Goal: Check status: Check status

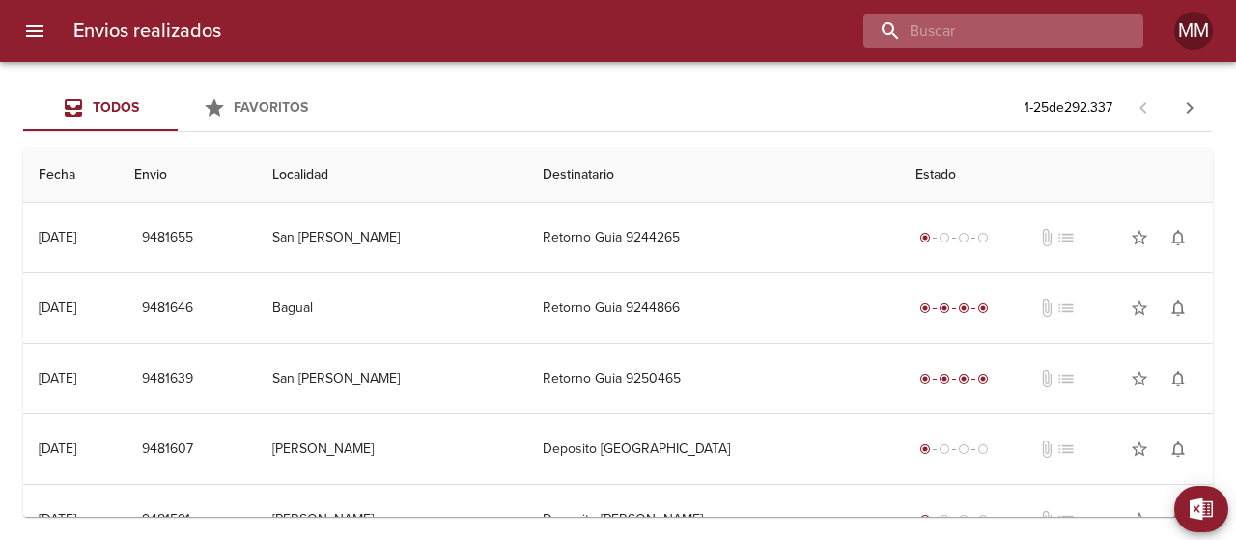
click at [1014, 37] on input "buscar" at bounding box center [986, 31] width 247 height 34
paste input "[PERSON_NAME] ML"
type input "[PERSON_NAME] ML"
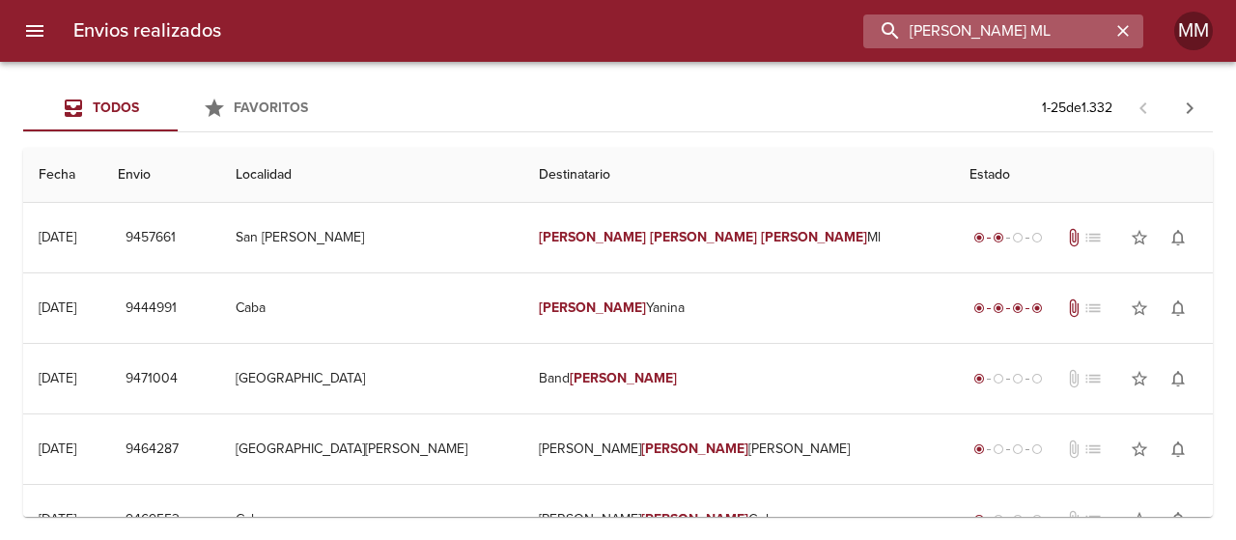
click at [1014, 37] on input "[PERSON_NAME] ML" at bounding box center [986, 31] width 247 height 34
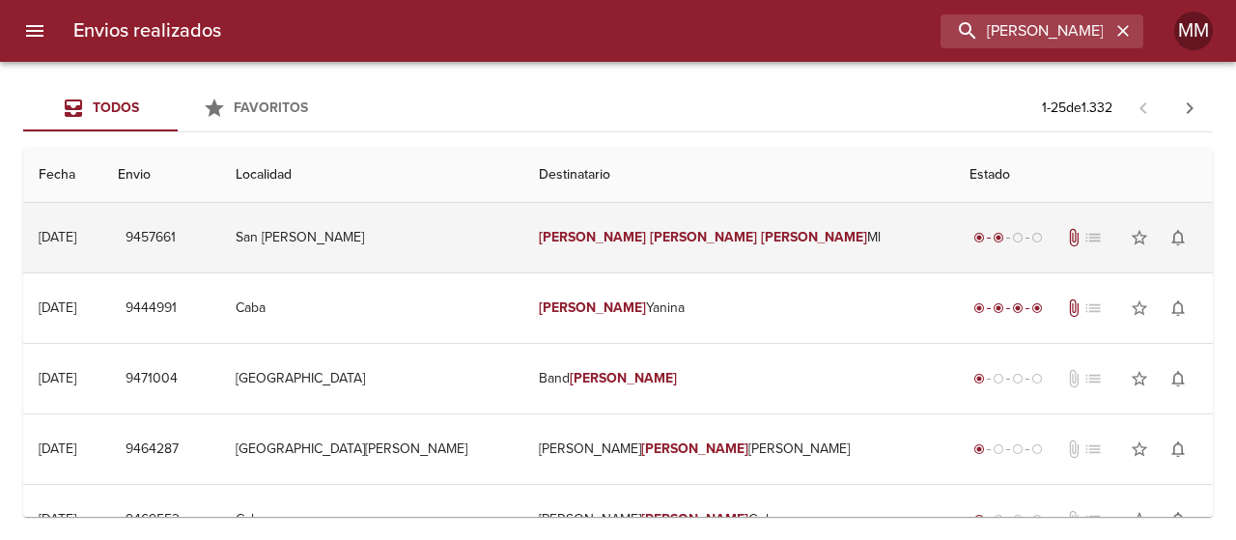
click at [523, 247] on td "San [PERSON_NAME]" at bounding box center [371, 238] width 303 height 70
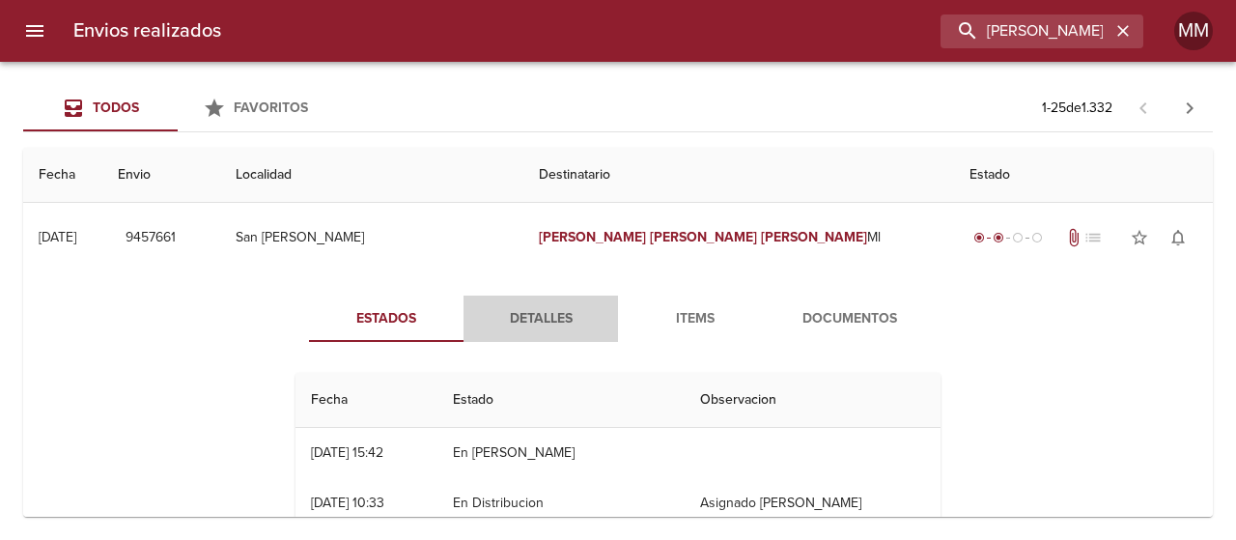
click at [538, 309] on span "Detalles" at bounding box center [540, 319] width 131 height 24
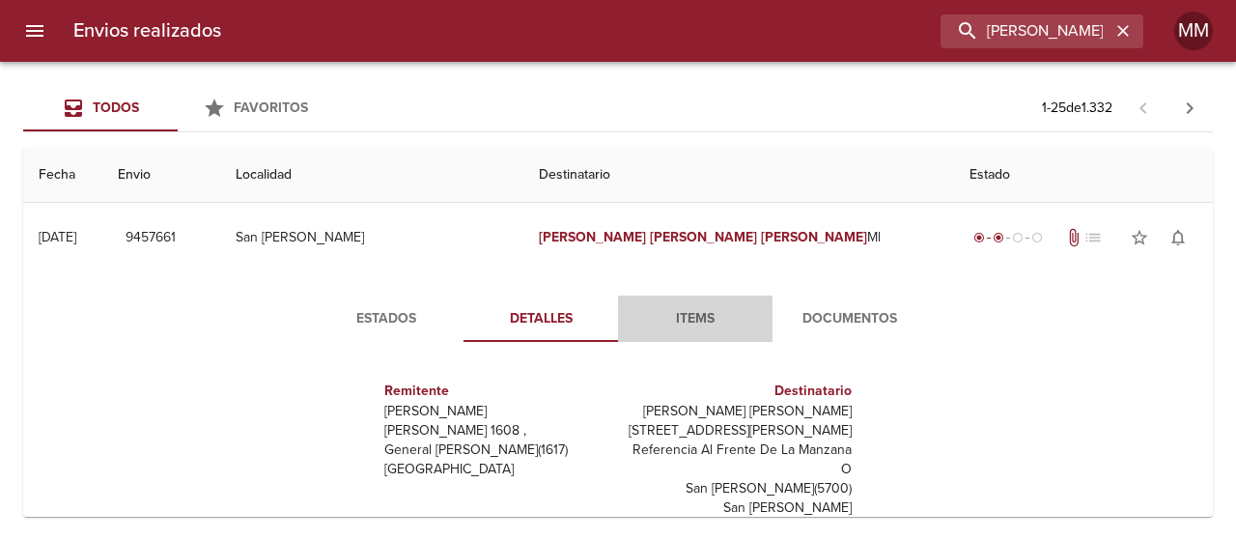
click at [661, 307] on span "Items" at bounding box center [695, 319] width 131 height 24
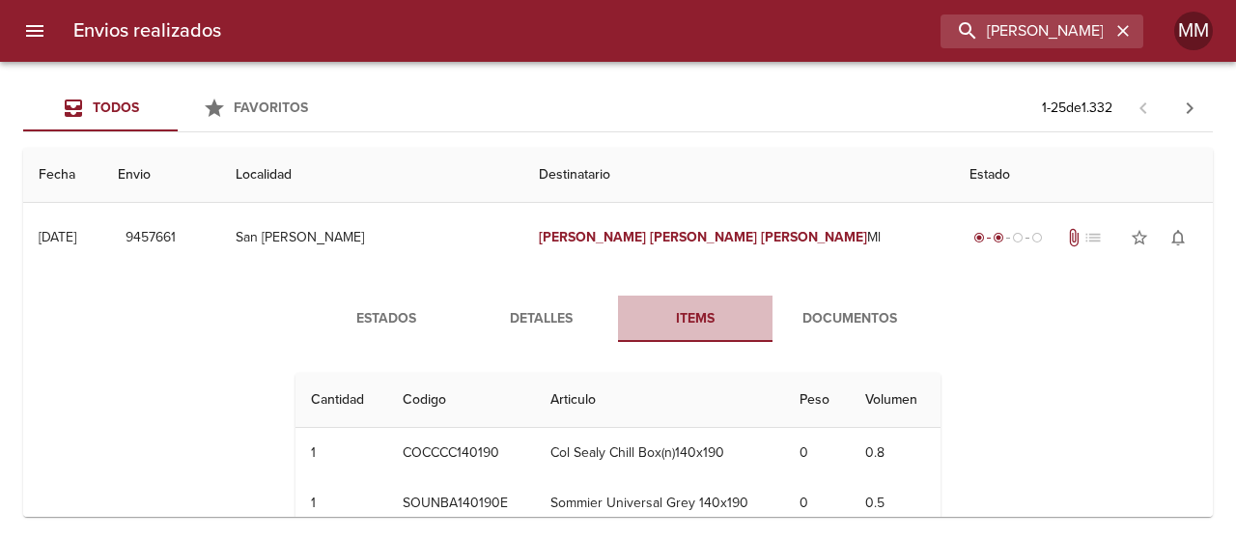
click at [661, 307] on span "Items" at bounding box center [695, 319] width 131 height 24
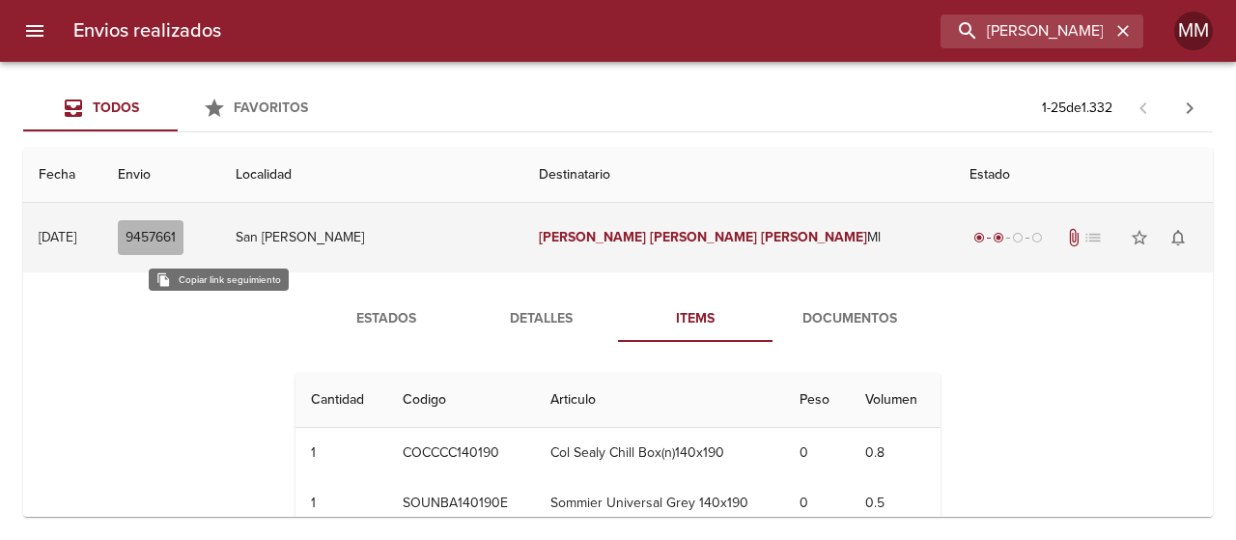
click at [176, 239] on span "9457661" at bounding box center [151, 238] width 50 height 24
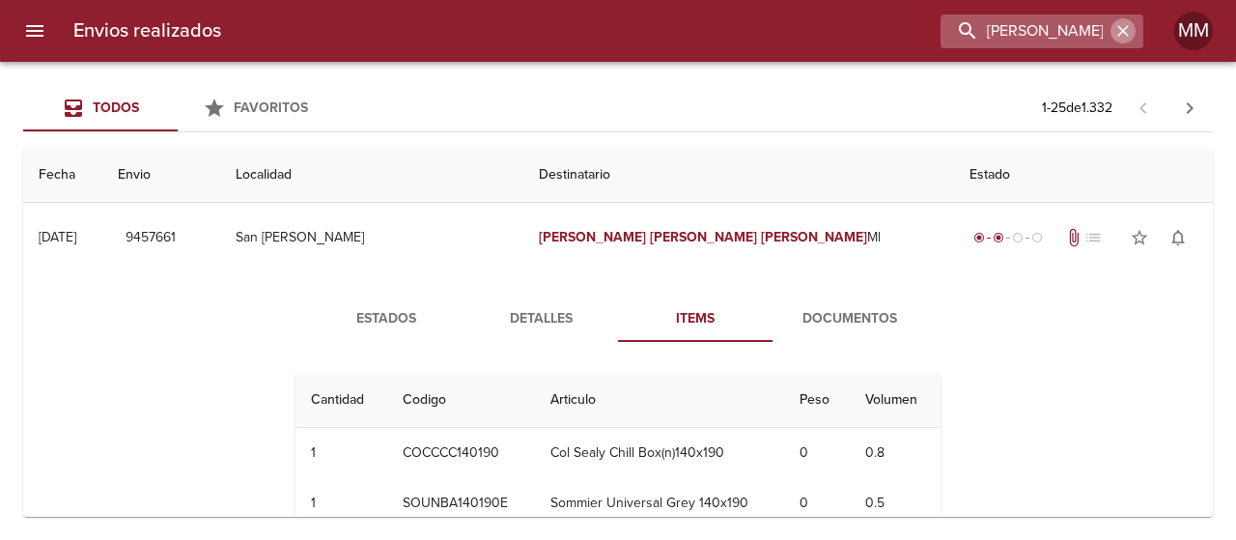
click at [1119, 35] on icon "button" at bounding box center [1123, 31] width 12 height 12
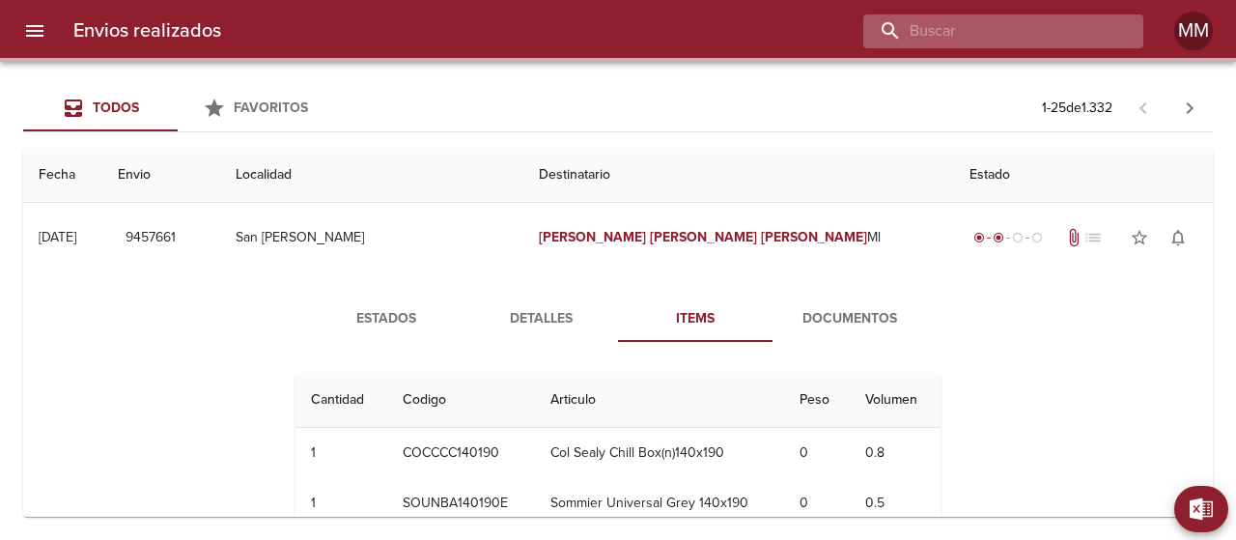
click at [1078, 36] on input "buscar" at bounding box center [986, 31] width 247 height 34
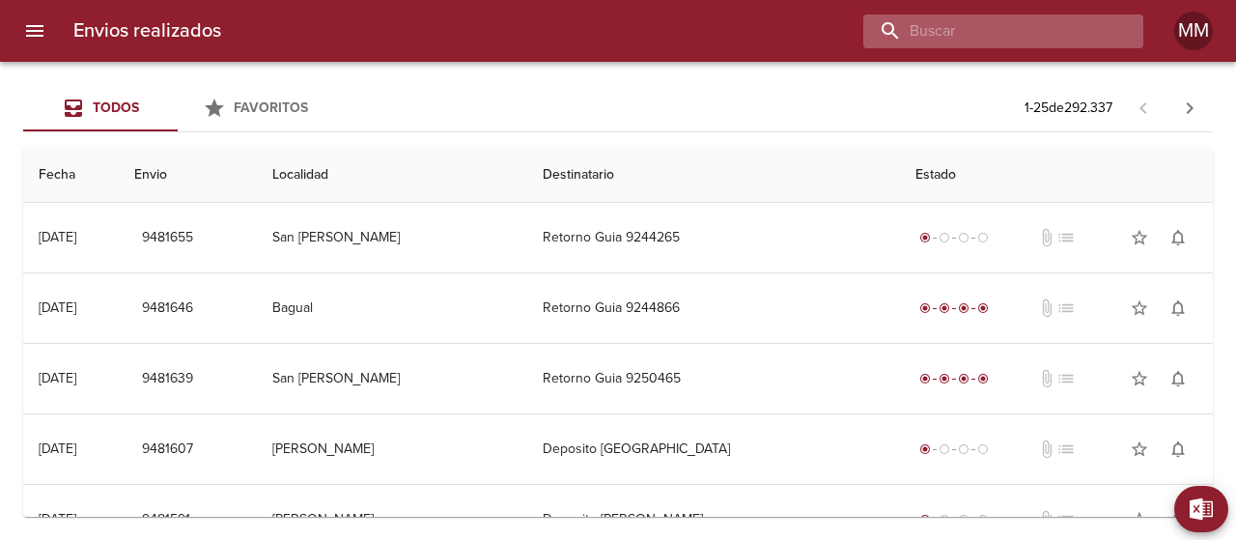
paste input "[PERSON_NAME] ML"
type input "[PERSON_NAME] ML"
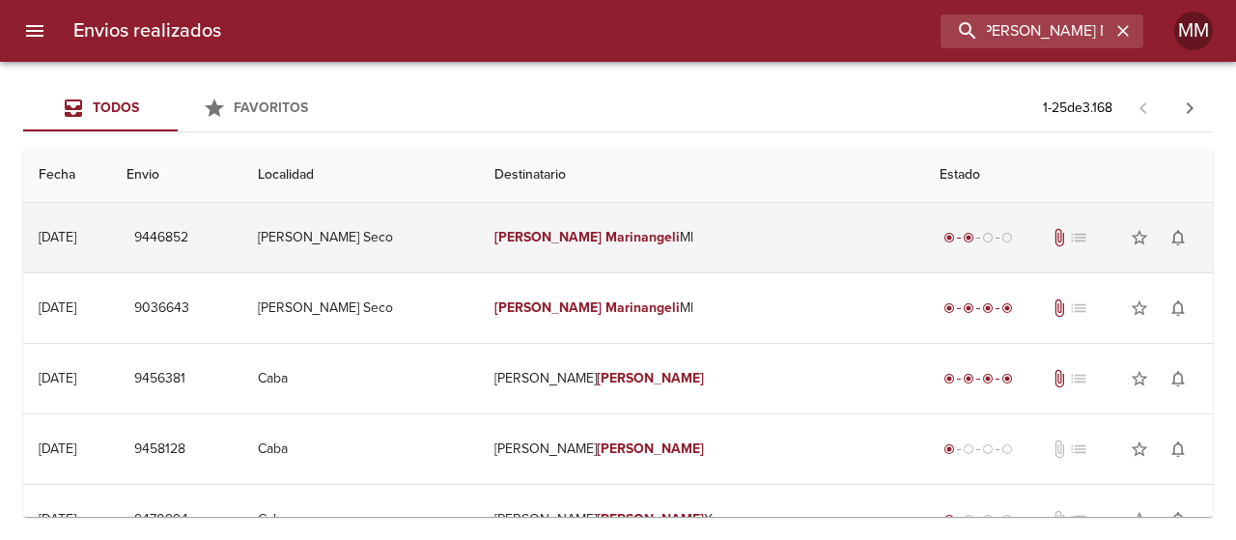
scroll to position [0, 0]
click at [793, 215] on td "[PERSON_NAME] [PERSON_NAME]" at bounding box center [701, 238] width 445 height 70
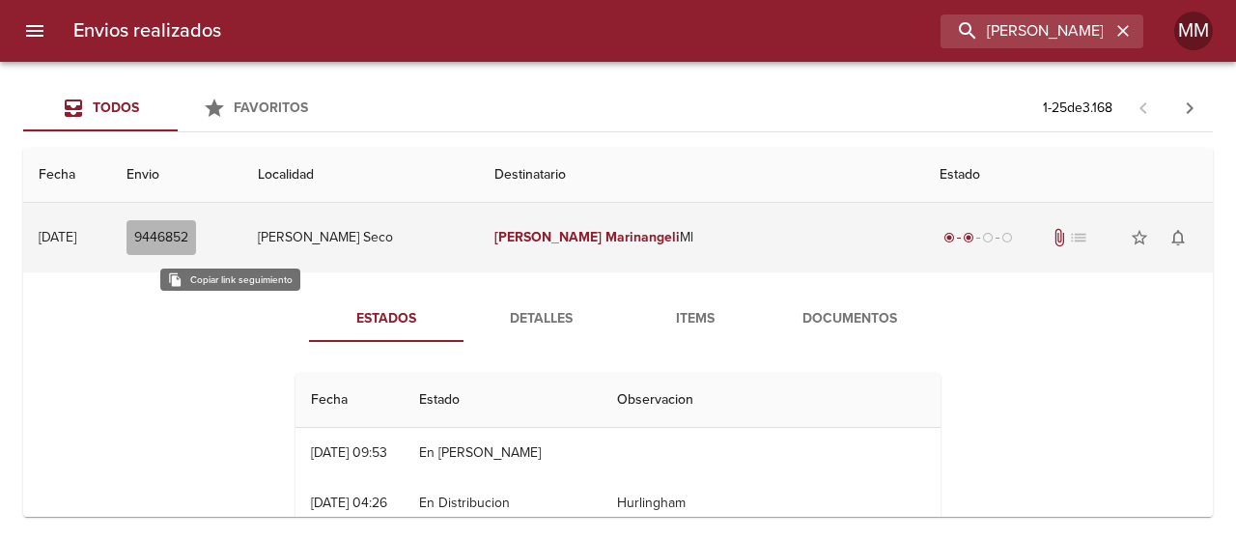
click at [188, 237] on span "9446852" at bounding box center [161, 238] width 54 height 24
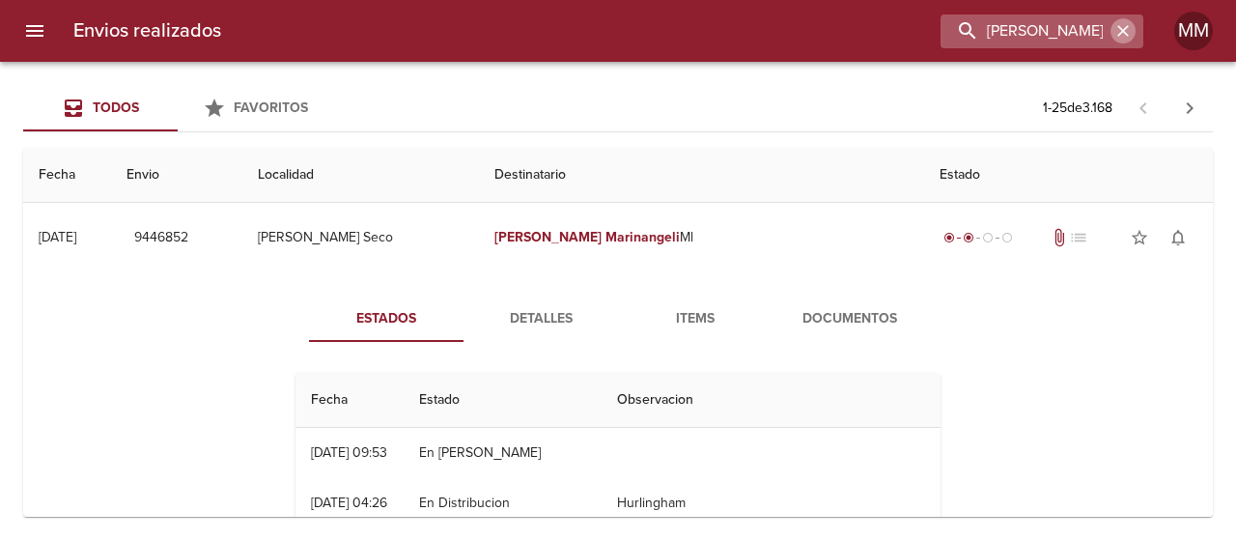
click at [1126, 40] on icon "button" at bounding box center [1123, 30] width 19 height 19
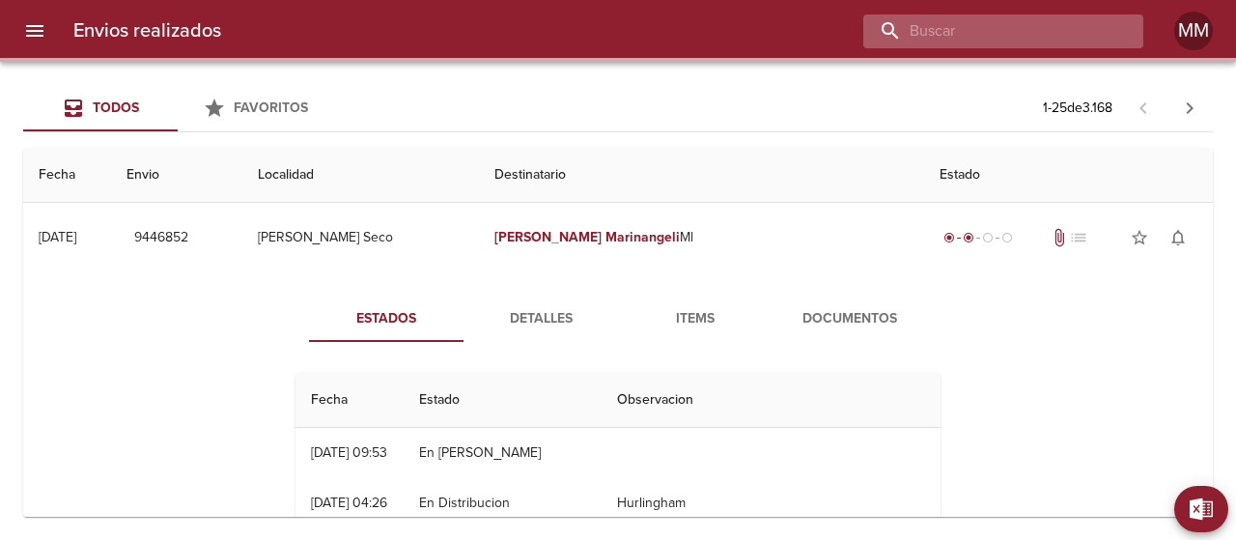
paste input "9364775"
click at [1078, 26] on input "buscar" at bounding box center [986, 31] width 247 height 34
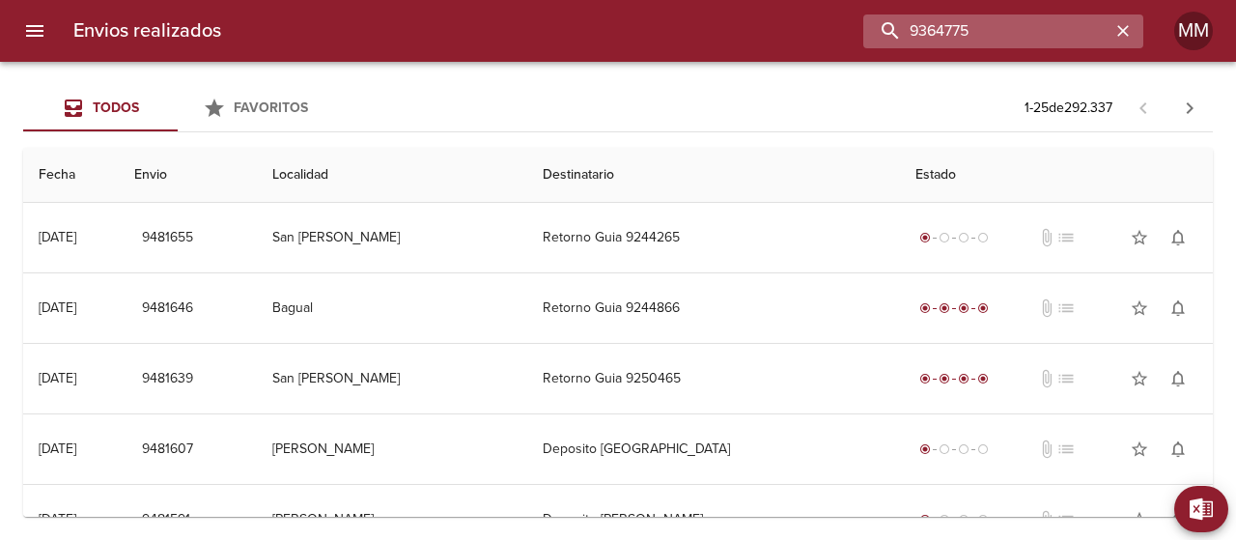
type input "9364775"
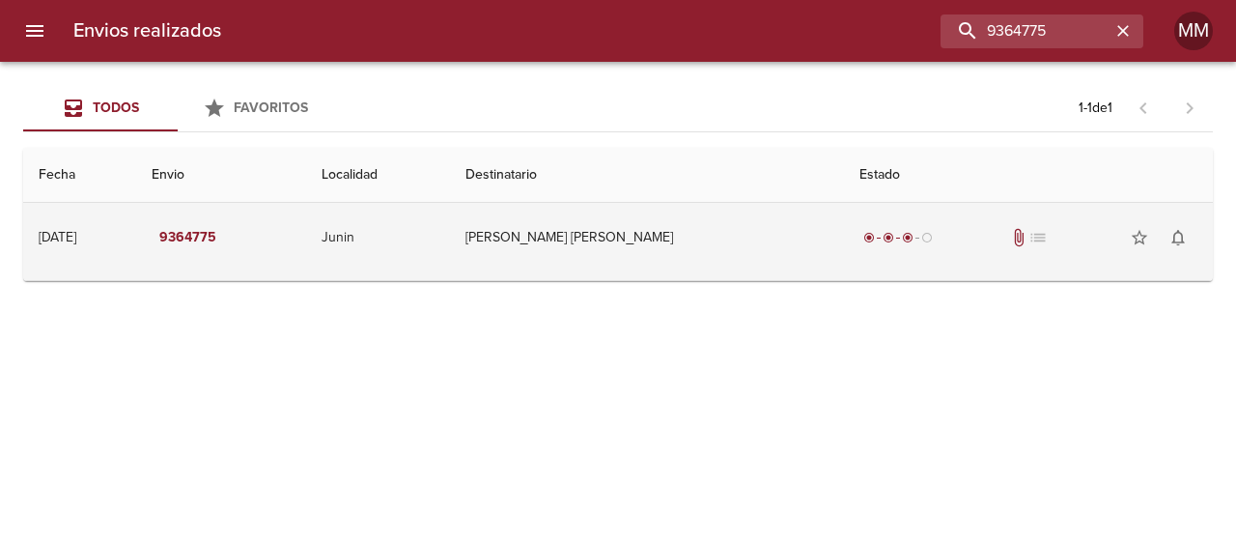
click at [844, 244] on td "radio_button_checked radio_button_checked radio_button_checked radio_button_unc…" at bounding box center [1028, 238] width 369 height 70
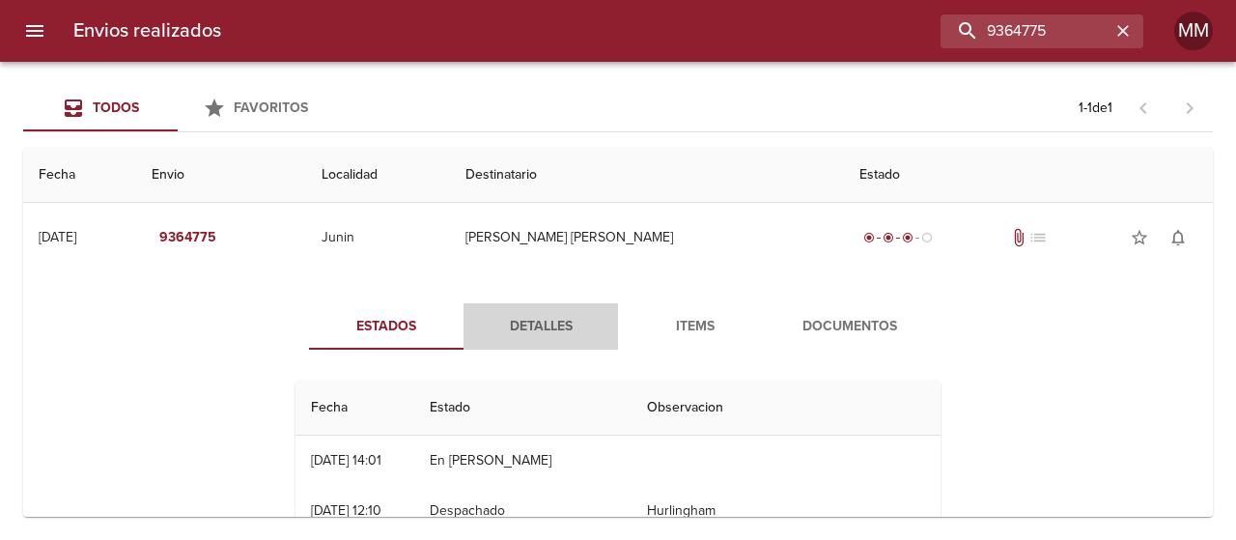
click at [499, 333] on span "Detalles" at bounding box center [540, 327] width 131 height 24
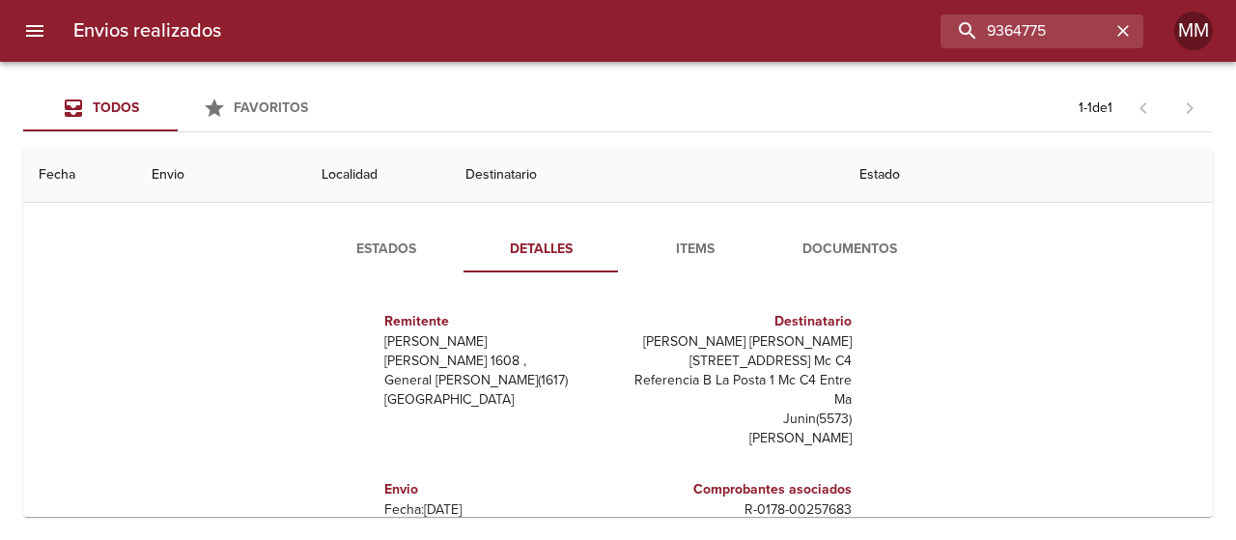
scroll to position [116, 0]
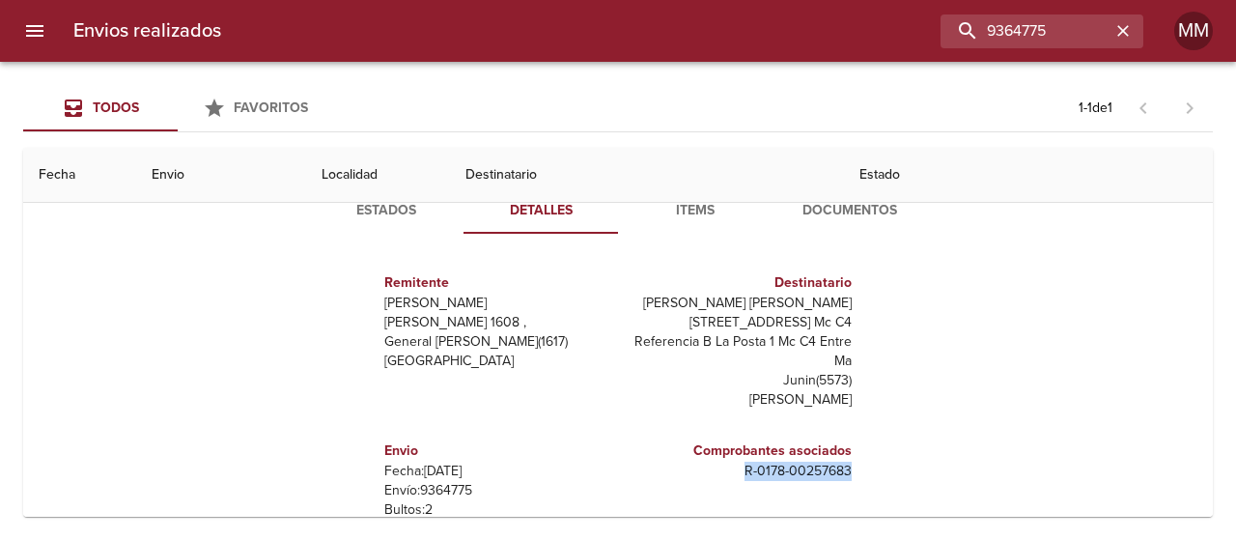
drag, startPoint x: 726, startPoint y: 470, endPoint x: 850, endPoint y: 478, distance: 123.9
click at [850, 478] on div "Remitente Wamaro Tortuguitas Raul [STREET_ADDRESS][PERSON_NAME] Destinatario [P…" at bounding box center [618, 442] width 661 height 386
copy p "R - 0178 - 00257683"
drag, startPoint x: 735, startPoint y: 305, endPoint x: 847, endPoint y: 311, distance: 112.2
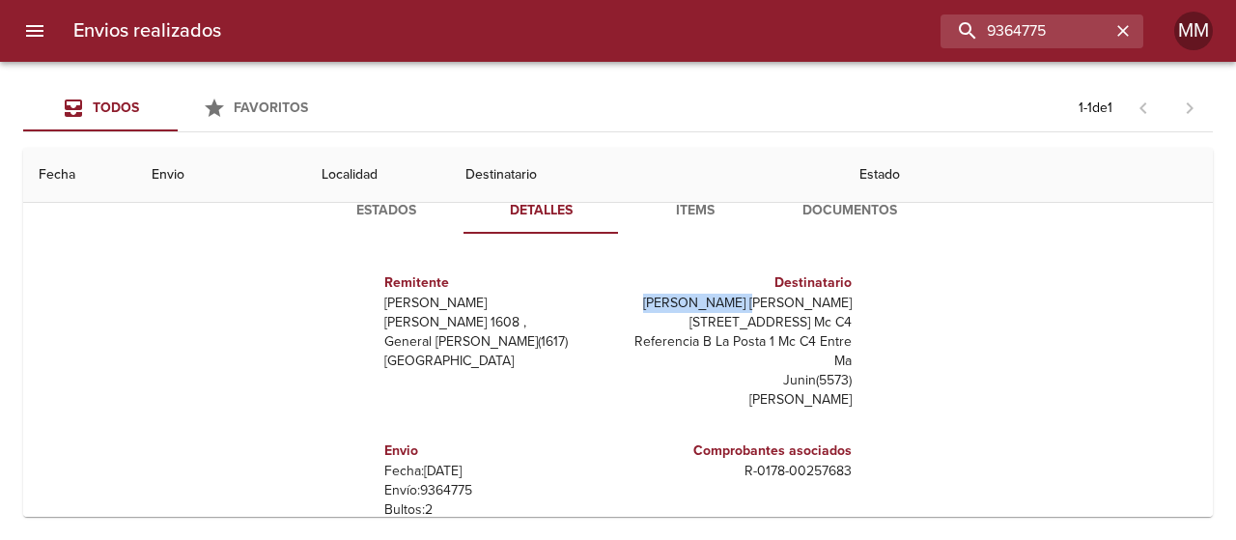
click at [847, 311] on div "Remitente Wamaro Tortuguitas Raul [STREET_ADDRESS][PERSON_NAME] Destinatario [P…" at bounding box center [618, 442] width 661 height 386
copy p "[PERSON_NAME] [PERSON_NAME]"
click at [438, 222] on button "Estados" at bounding box center [386, 210] width 155 height 46
